Goal: Information Seeking & Learning: Learn about a topic

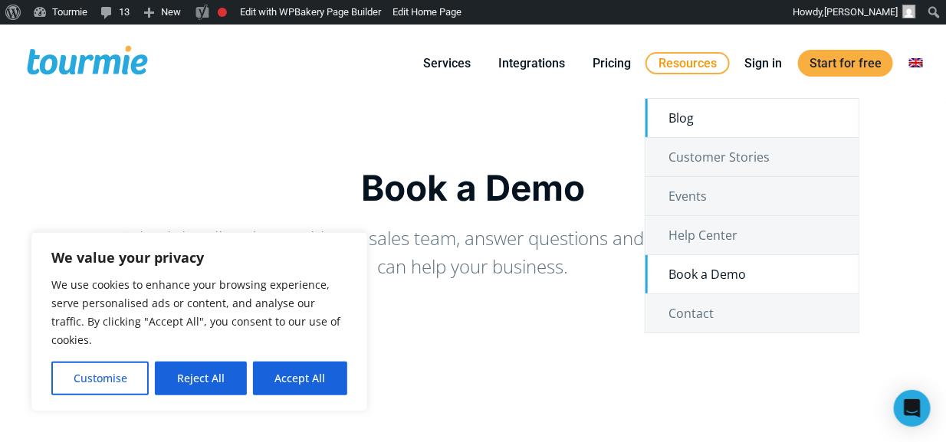
click at [686, 121] on link "Blog" at bounding box center [752, 118] width 213 height 38
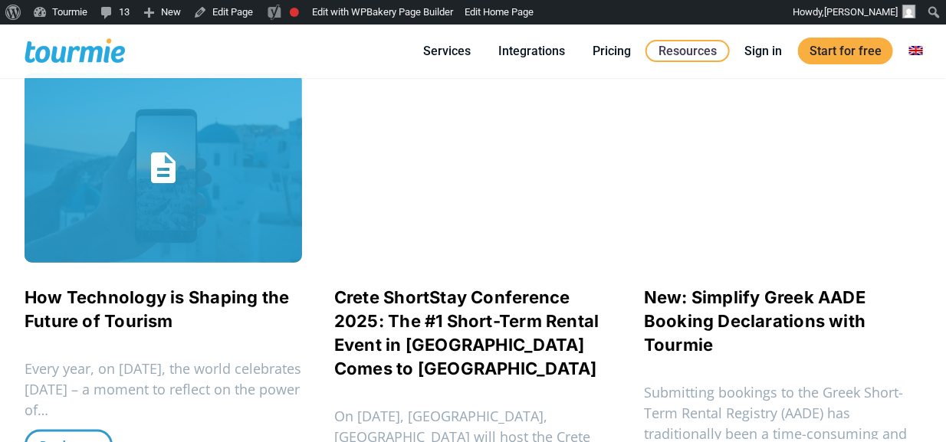
click at [176, 311] on span "How Technology is Shaping the Future of Tourism" at bounding box center [164, 310] width 278 height 48
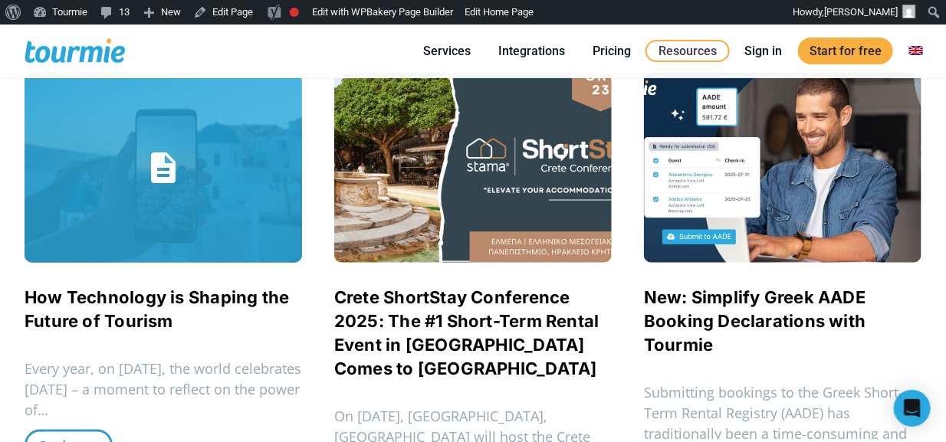
click at [177, 296] on link "How Technology is Shaping the Future of Tourism" at bounding box center [157, 310] width 265 height 44
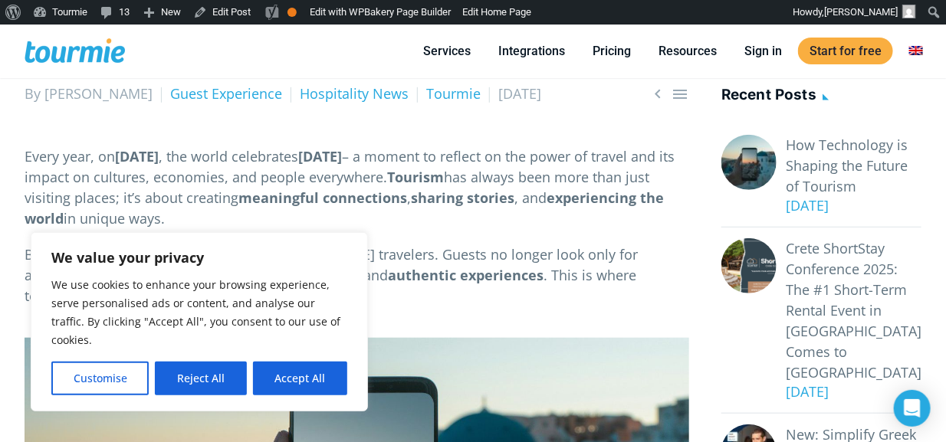
scroll to position [307, 0]
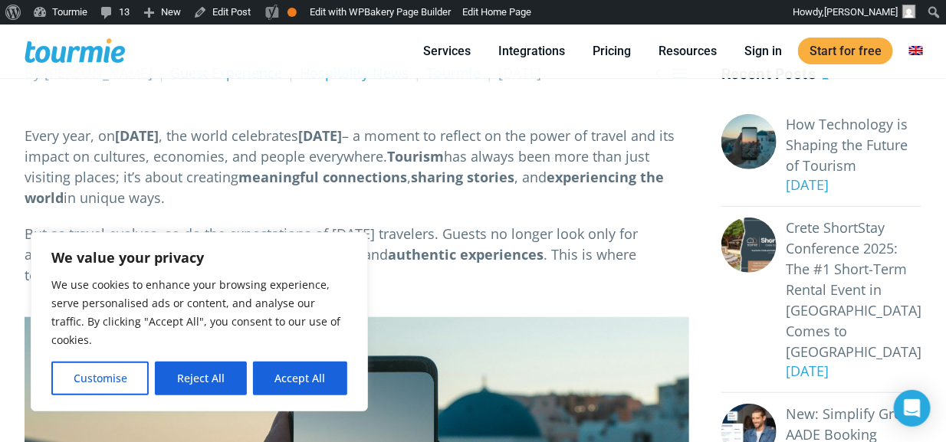
drag, startPoint x: 286, startPoint y: 378, endPoint x: 299, endPoint y: 347, distance: 33.3
click at [286, 378] on button "Accept All" at bounding box center [300, 379] width 94 height 34
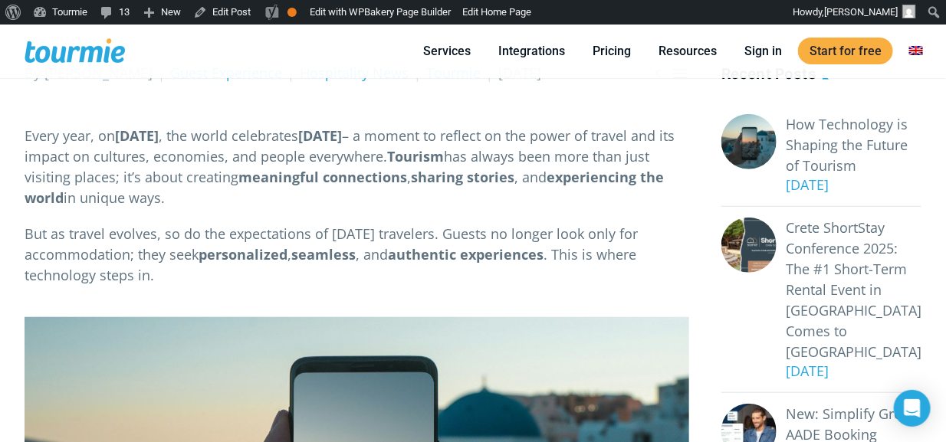
checkbox input "true"
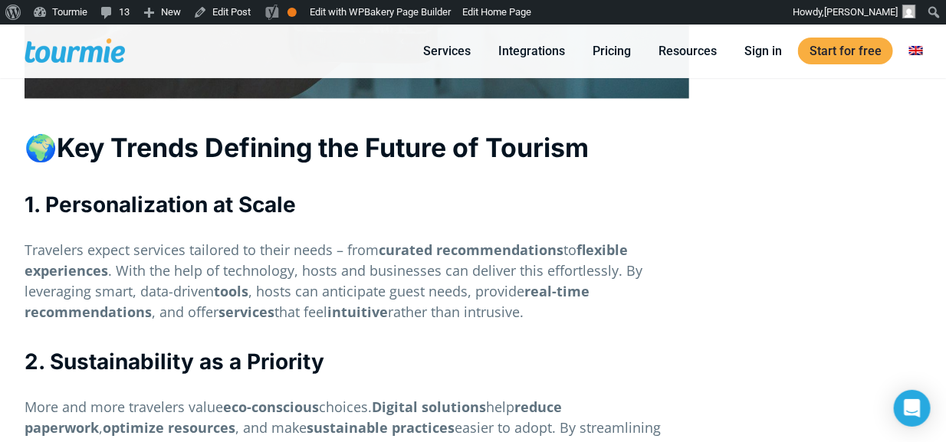
scroll to position [997, 0]
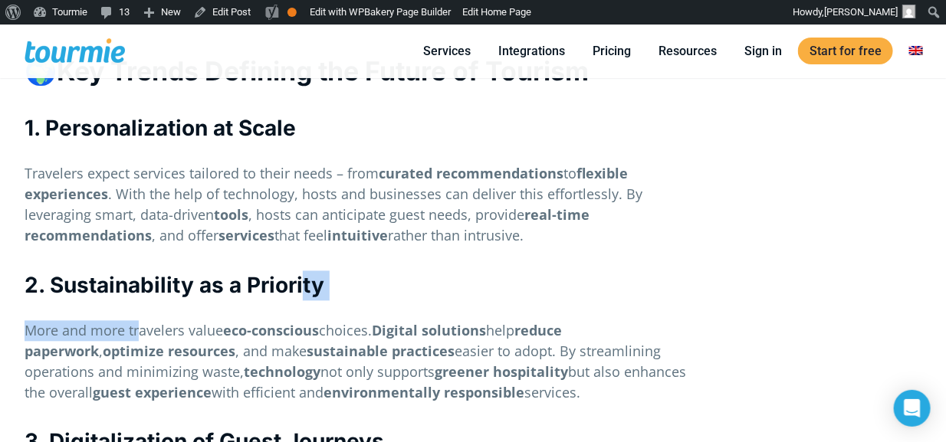
drag, startPoint x: 304, startPoint y: 303, endPoint x: 142, endPoint y: 324, distance: 163.2
click at [142, 324] on div "  By Maria Spithouri Guest Experience Hospitality News Tourmie 26 September 2…" at bounding box center [357, 303] width 665 height 1861
click at [272, 142] on strong "1. Personalization at Scale" at bounding box center [160, 129] width 271 height 26
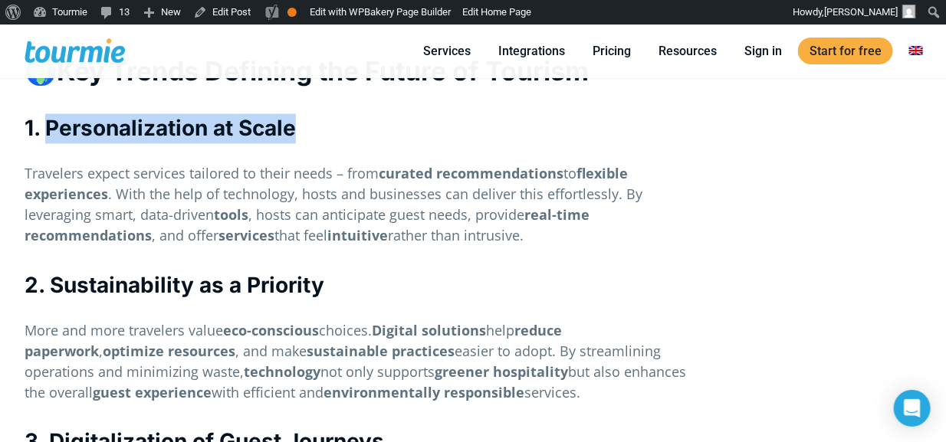
drag, startPoint x: 272, startPoint y: 149, endPoint x: 148, endPoint y: 143, distance: 124.3
click at [148, 142] on strong "1. Personalization at Scale" at bounding box center [160, 129] width 271 height 26
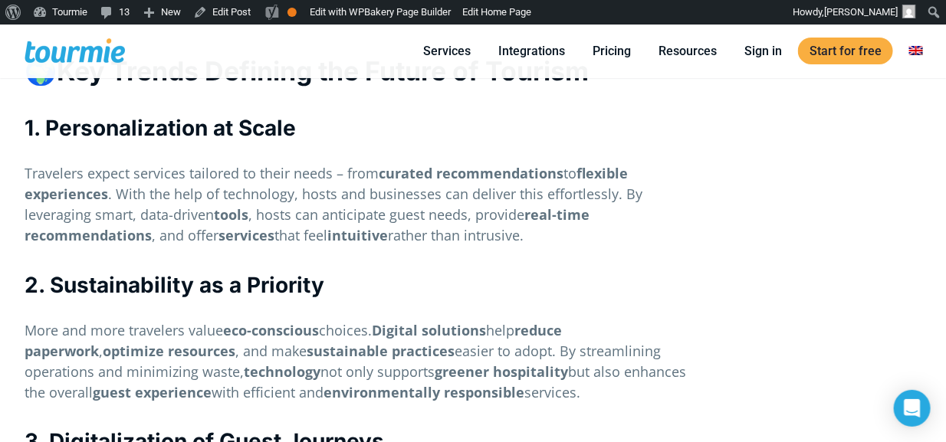
click at [187, 301] on div "2. Sustainability as a Priority" at bounding box center [357, 286] width 665 height 30
drag, startPoint x: 179, startPoint y: 314, endPoint x: 314, endPoint y: 294, distance: 136.4
click at [314, 294] on strong "2. Sustainability as a Priority" at bounding box center [175, 286] width 300 height 26
click at [410, 247] on p "Travelers expect services tailored to their needs – from curated recommendation…" at bounding box center [357, 205] width 665 height 83
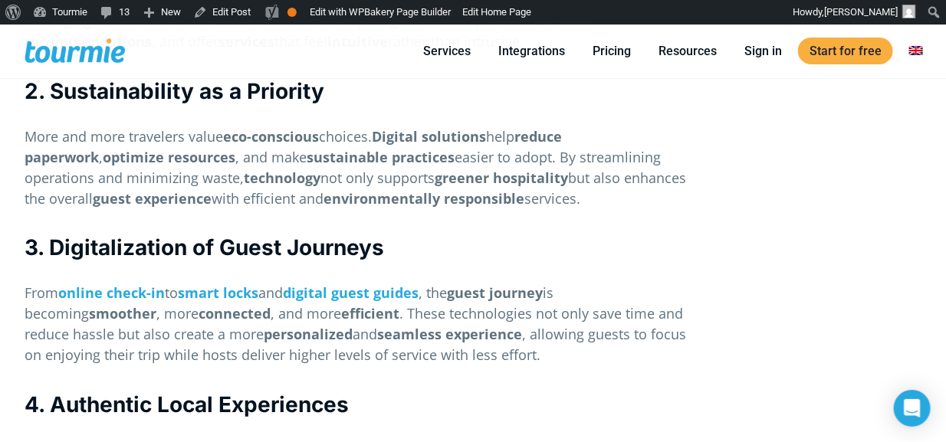
scroll to position [1227, 0]
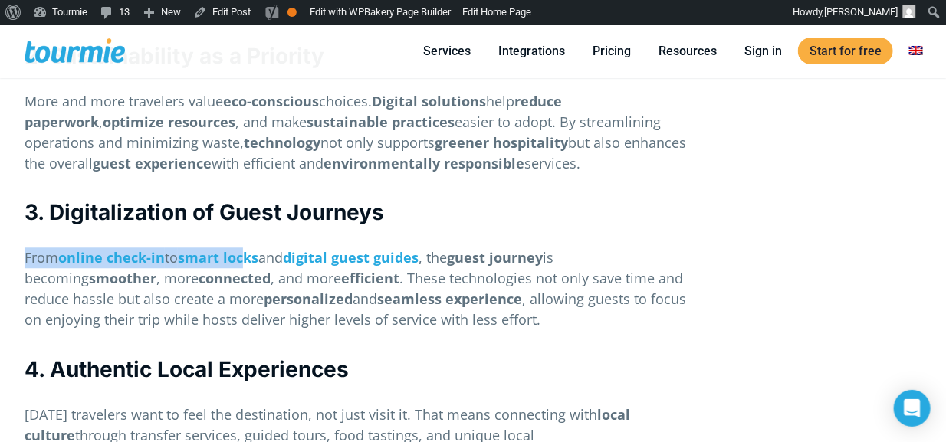
drag, startPoint x: 385, startPoint y: 246, endPoint x: 255, endPoint y: 257, distance: 130.8
click at [255, 257] on div "  By Maria Spithouri Guest Experience Hospitality News Tourmie 26 September 2…" at bounding box center [357, 73] width 665 height 1861
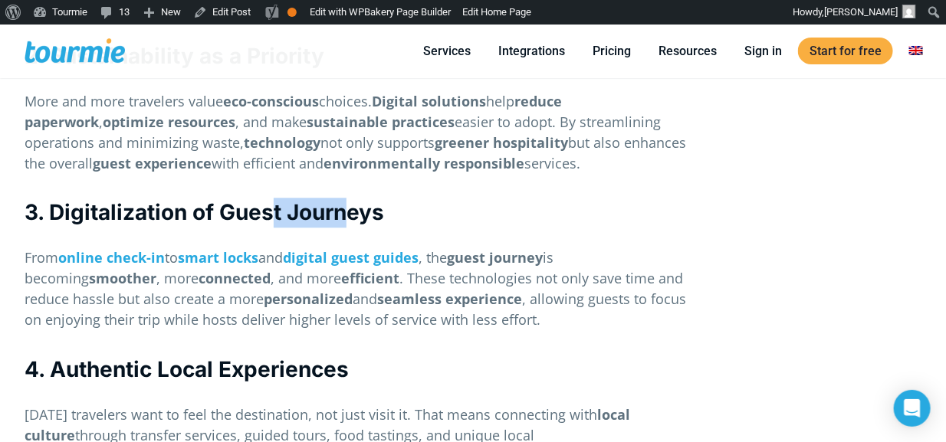
drag, startPoint x: 277, startPoint y: 237, endPoint x: 344, endPoint y: 229, distance: 67.9
click at [344, 225] on strong "3. Digitalization of Guest Journeys" at bounding box center [205, 212] width 360 height 26
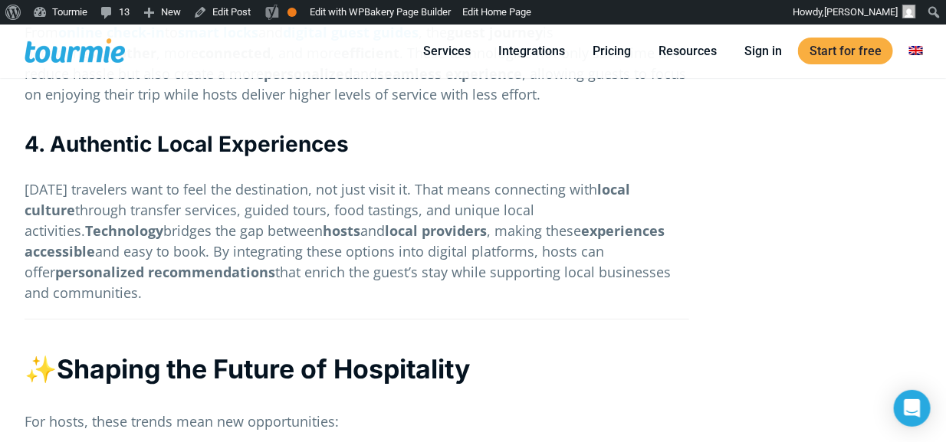
scroll to position [1456, 0]
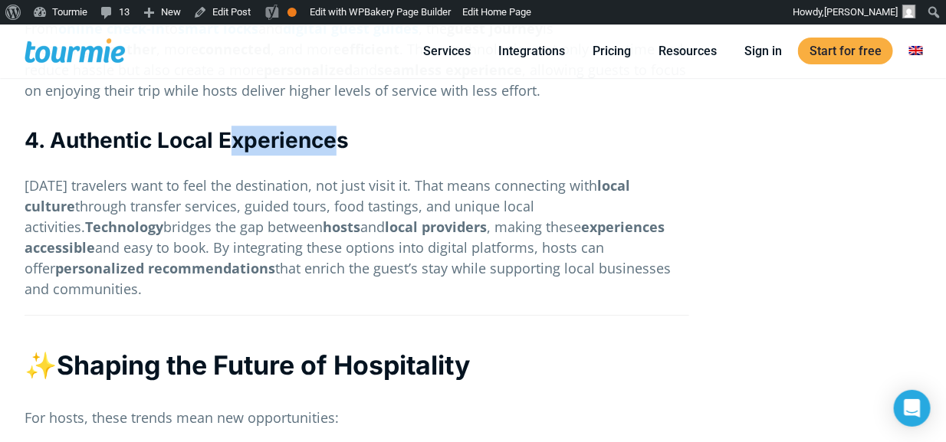
drag, startPoint x: 238, startPoint y: 159, endPoint x: 343, endPoint y: 143, distance: 106.2
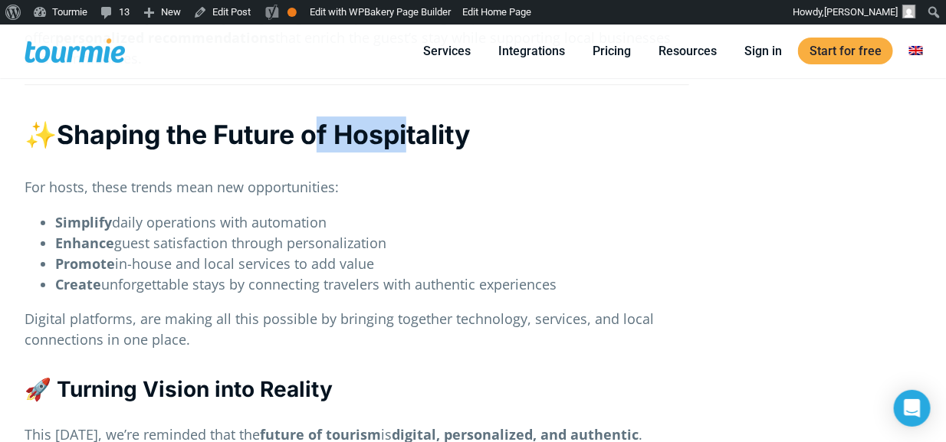
drag, startPoint x: 312, startPoint y: 130, endPoint x: 406, endPoint y: 126, distance: 94.4
click at [406, 126] on strong "Shaping the Future of Hospitality" at bounding box center [263, 134] width 413 height 31
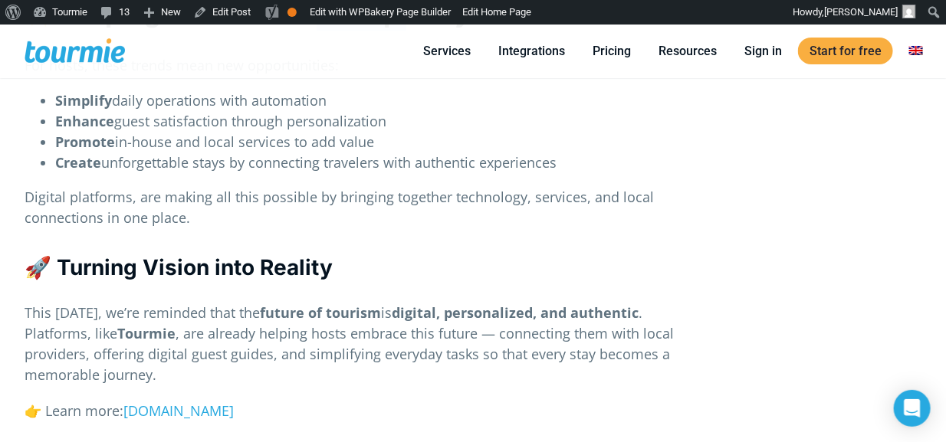
scroll to position [1917, 0]
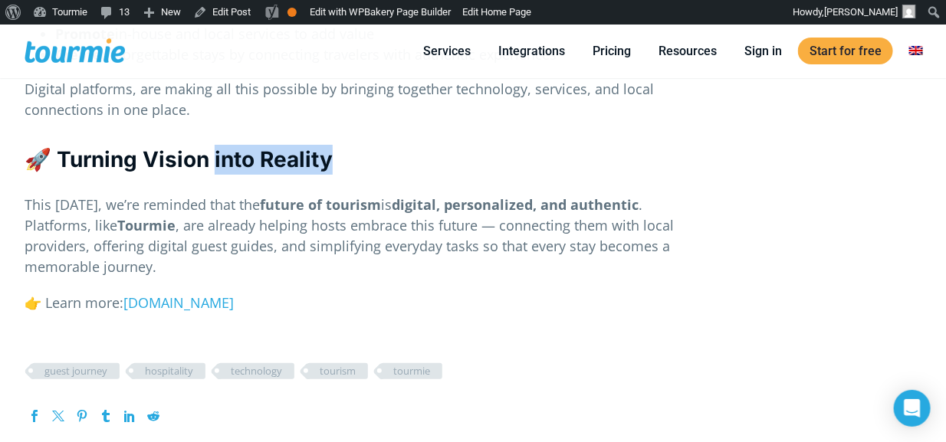
drag, startPoint x: 220, startPoint y: 159, endPoint x: 309, endPoint y: 35, distance: 153.4
click at [330, 148] on h3 "🚀 Turning Vision into Reality" at bounding box center [357, 160] width 665 height 30
